Goal: Transaction & Acquisition: Purchase product/service

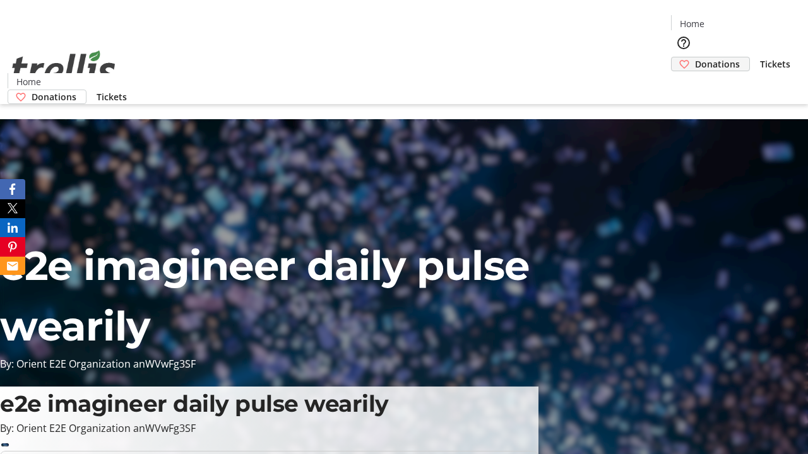
click at [695, 57] on span "Donations" at bounding box center [717, 63] width 45 height 13
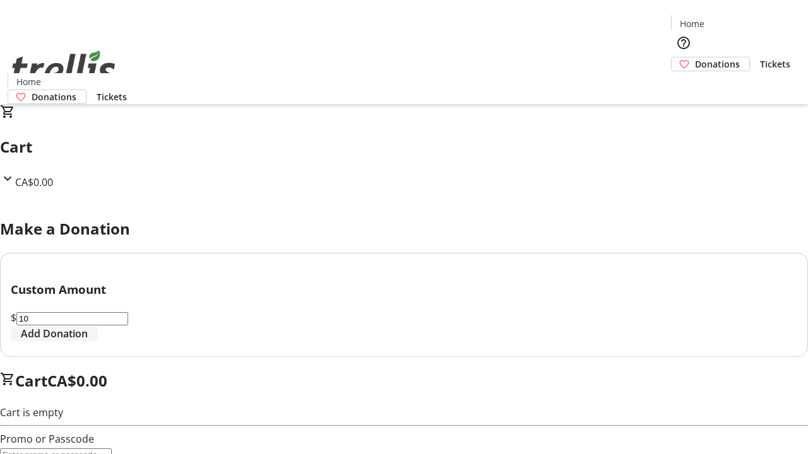
click at [88, 341] on span "Add Donation" at bounding box center [54, 333] width 67 height 15
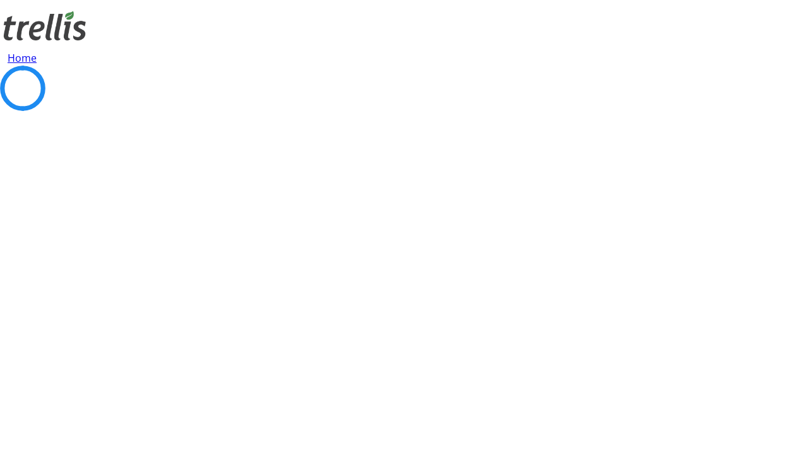
select select "CA"
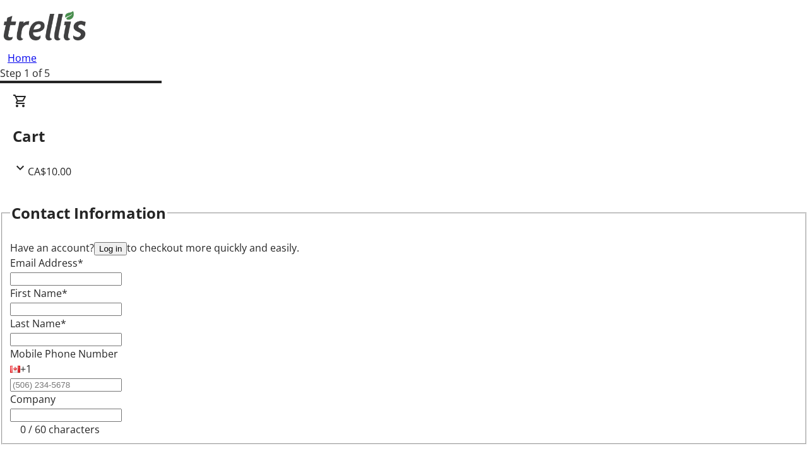
click at [127, 242] on button "Log in" at bounding box center [110, 248] width 33 height 13
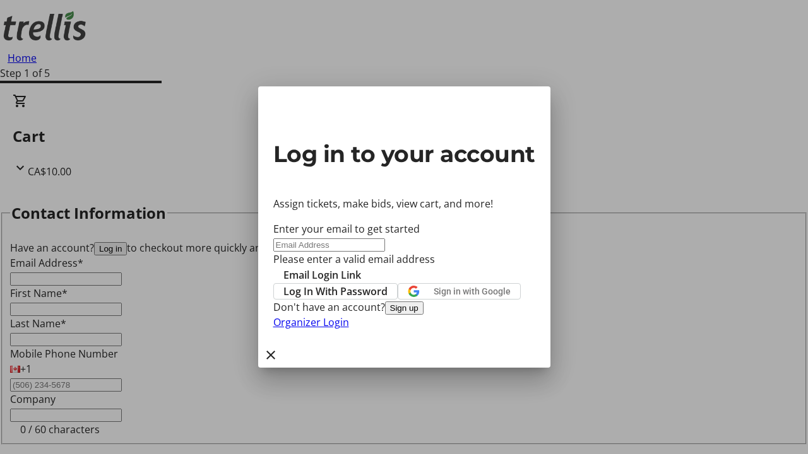
click at [423, 315] on button "Sign up" at bounding box center [404, 308] width 38 height 13
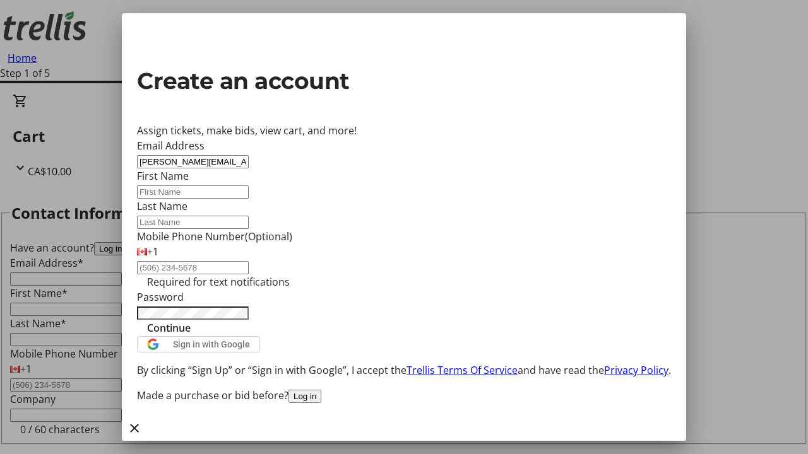
type input "[PERSON_NAME][EMAIL_ADDRESS][DOMAIN_NAME]"
type input "[PERSON_NAME]"
type input "Ledner"
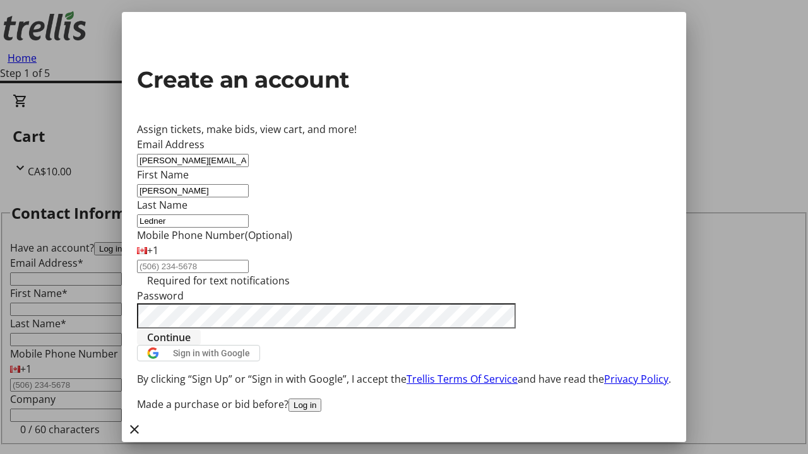
click at [191, 345] on span "Continue" at bounding box center [169, 337] width 44 height 15
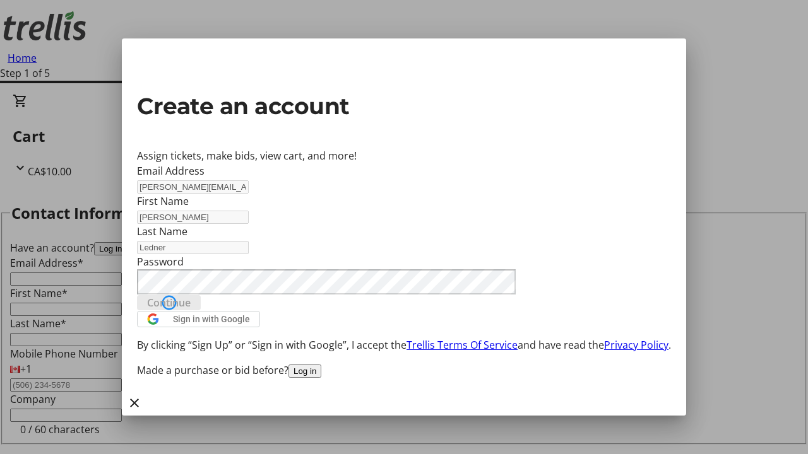
type input "[PERSON_NAME][EMAIL_ADDRESS][DOMAIN_NAME]"
type input "[PERSON_NAME]"
type input "Ledner"
select select "CA"
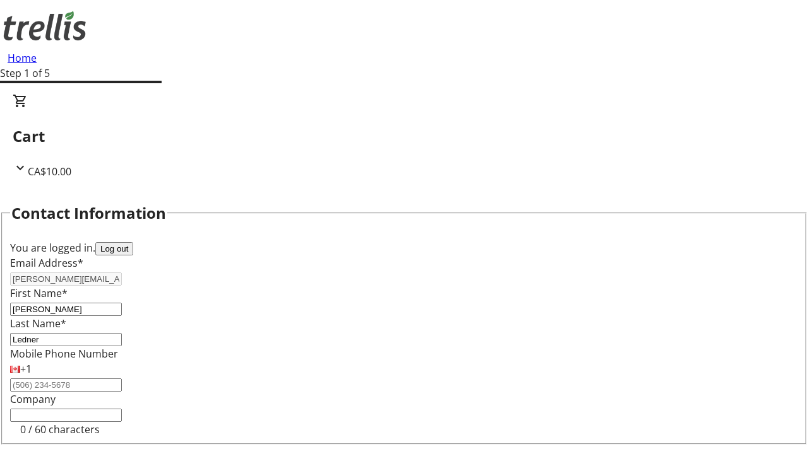
type input "[STREET_ADDRESS][PERSON_NAME]"
type input "Kelowna"
select select "BC"
type input "Kelowna"
type input "V1Y 0C2"
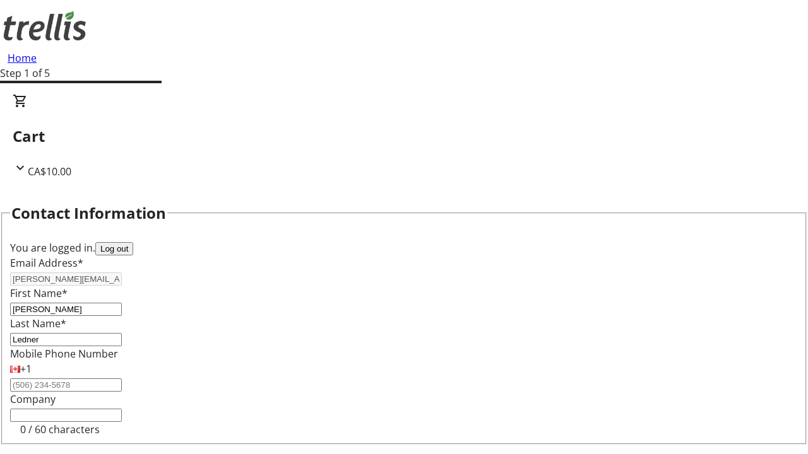
select select "BC"
select select "CA"
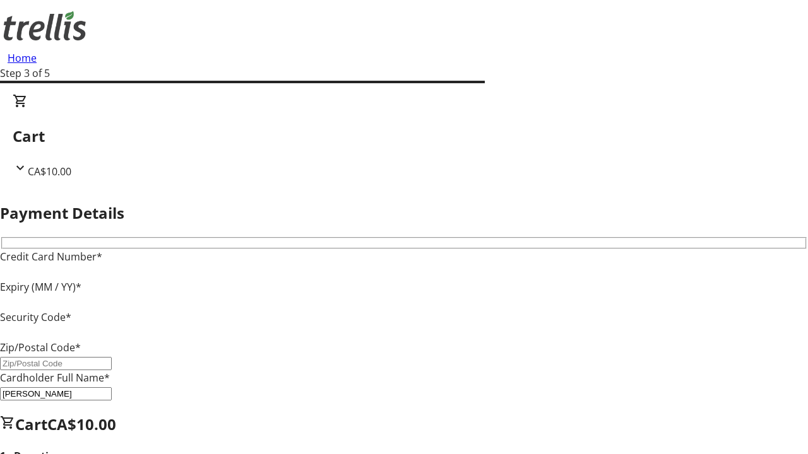
type input "V1Y 0C2"
